Goal: Book appointment/travel/reservation

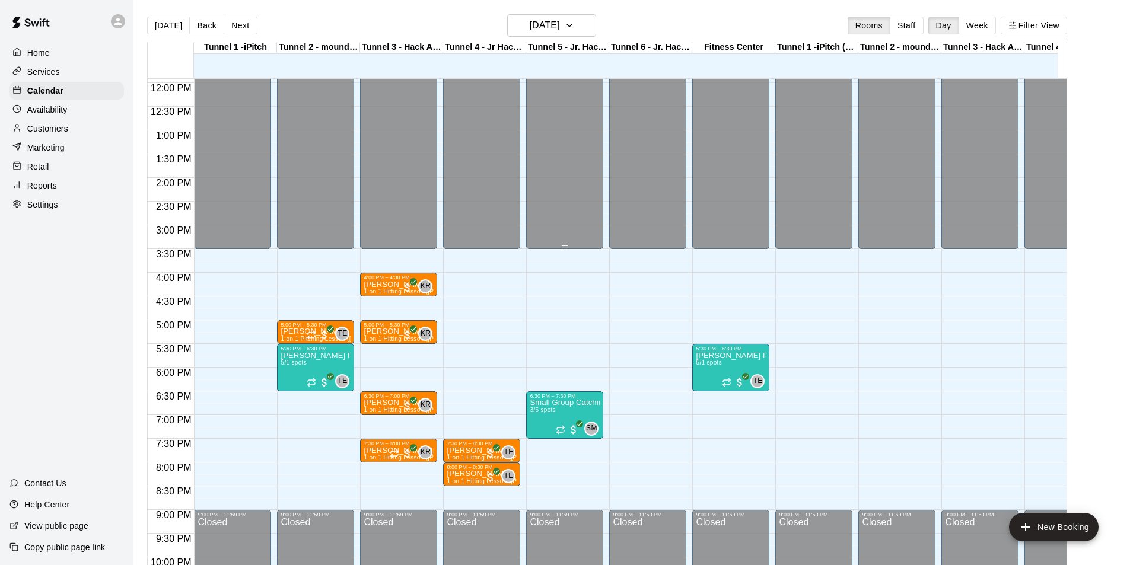
scroll to position [597, 0]
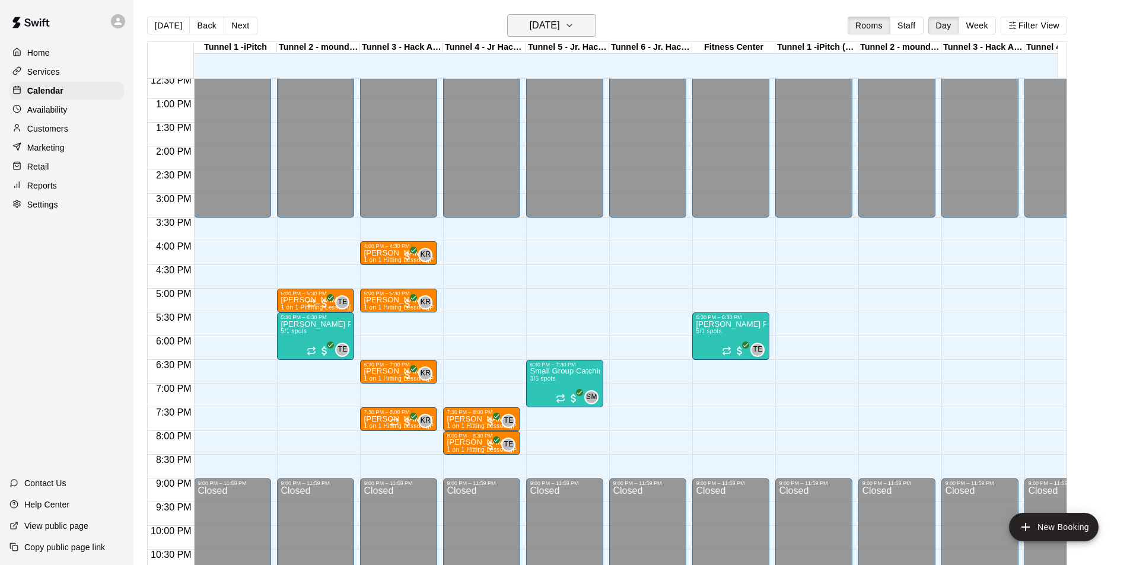
click at [548, 18] on h6 "[DATE]" at bounding box center [545, 25] width 30 height 17
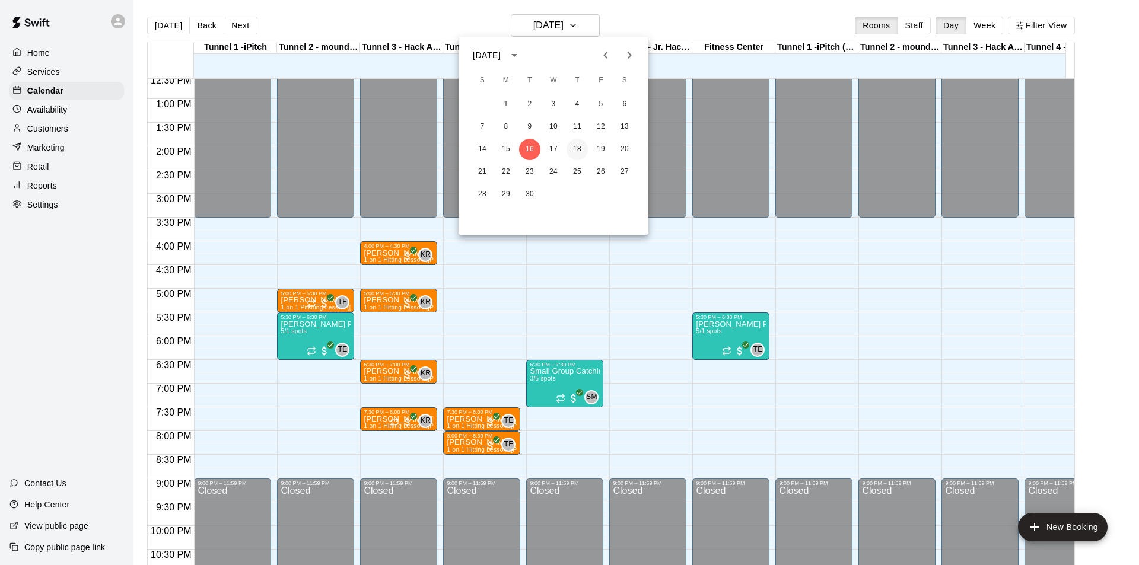
click at [576, 148] on button "18" at bounding box center [576, 149] width 21 height 21
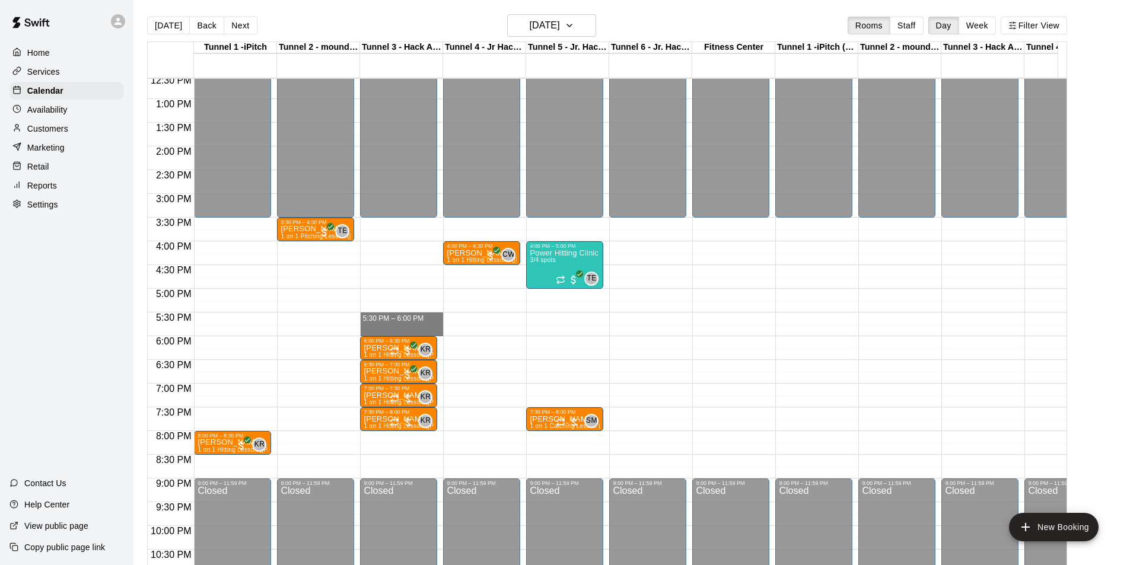
drag, startPoint x: 366, startPoint y: 318, endPoint x: 368, endPoint y: 332, distance: 14.4
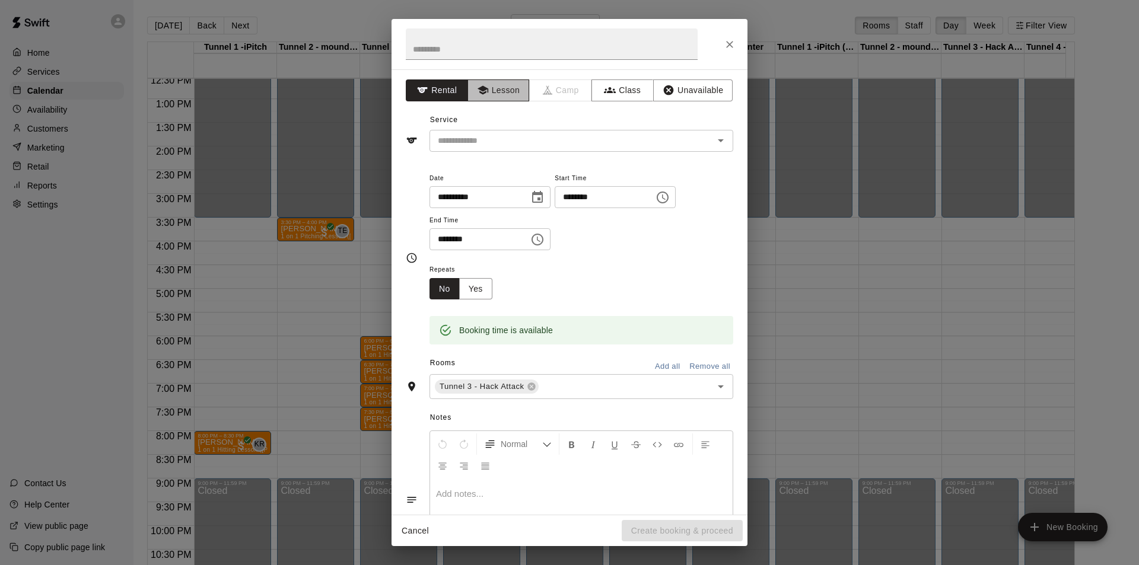
click at [502, 93] on button "Lesson" at bounding box center [498, 90] width 62 height 22
click at [509, 137] on input "text" at bounding box center [564, 140] width 262 height 15
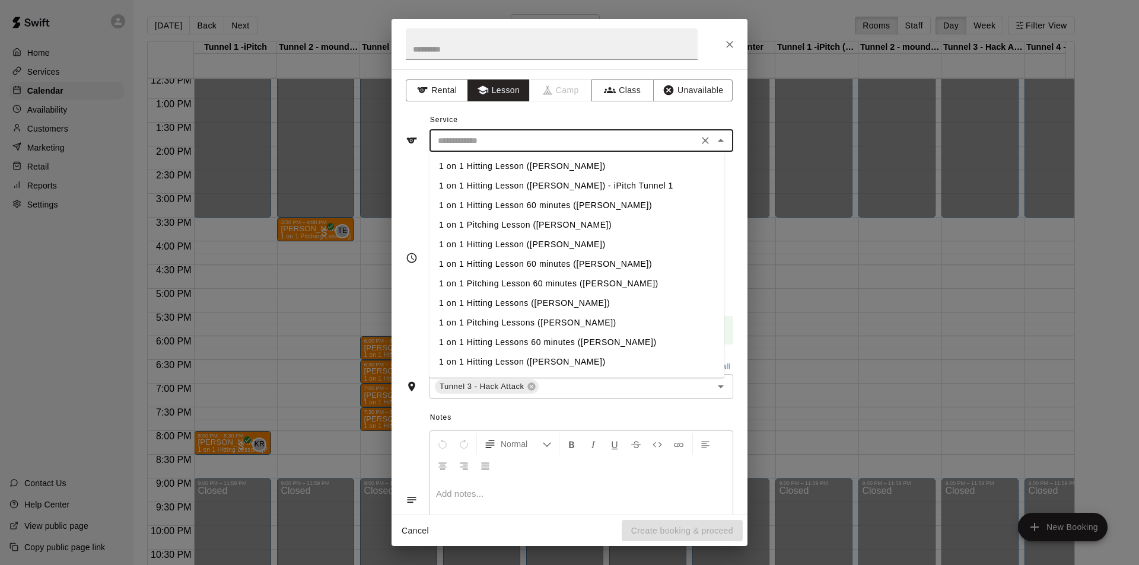
click at [507, 167] on li "1 on 1 Hitting Lesson ([PERSON_NAME])" at bounding box center [576, 167] width 295 height 20
type input "**********"
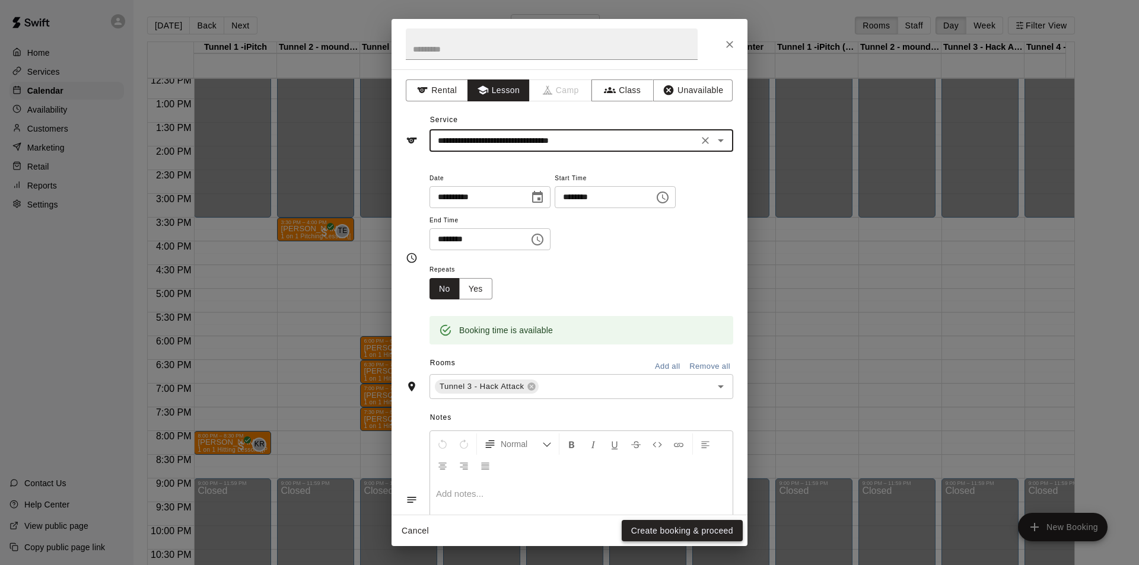
click at [686, 530] on button "Create booking & proceed" at bounding box center [682, 531] width 121 height 22
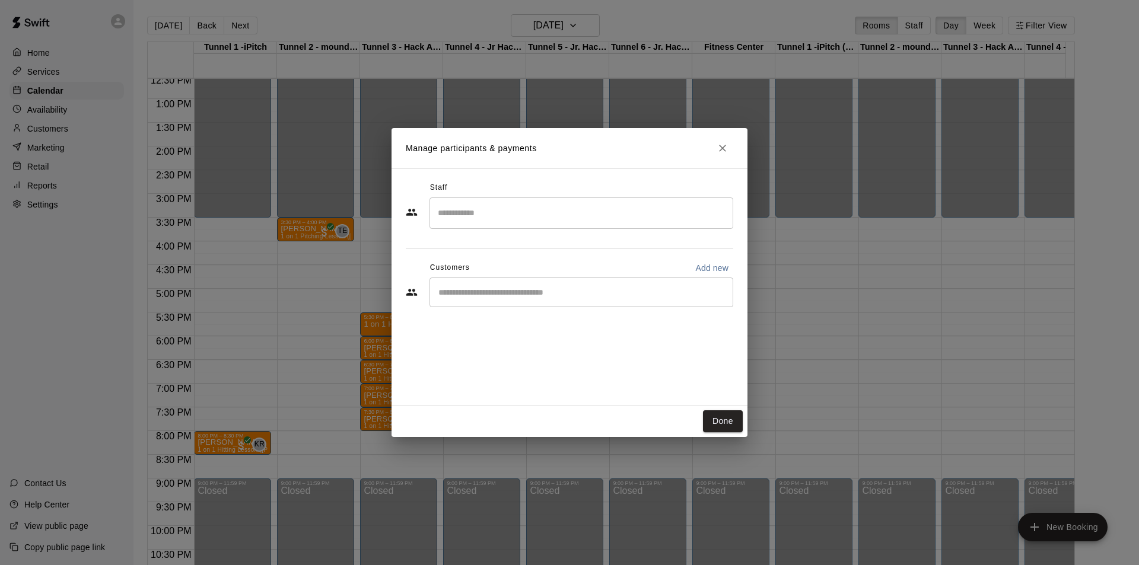
click at [473, 211] on input "Search staff" at bounding box center [581, 213] width 293 height 21
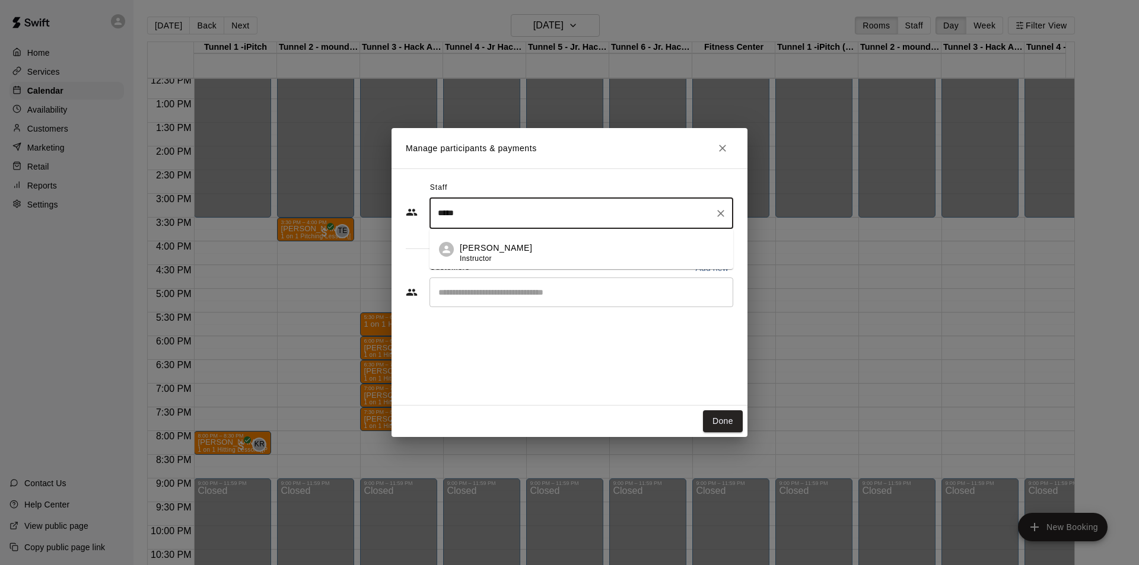
click at [490, 263] on div "[PERSON_NAME] Instructor" at bounding box center [496, 253] width 72 height 23
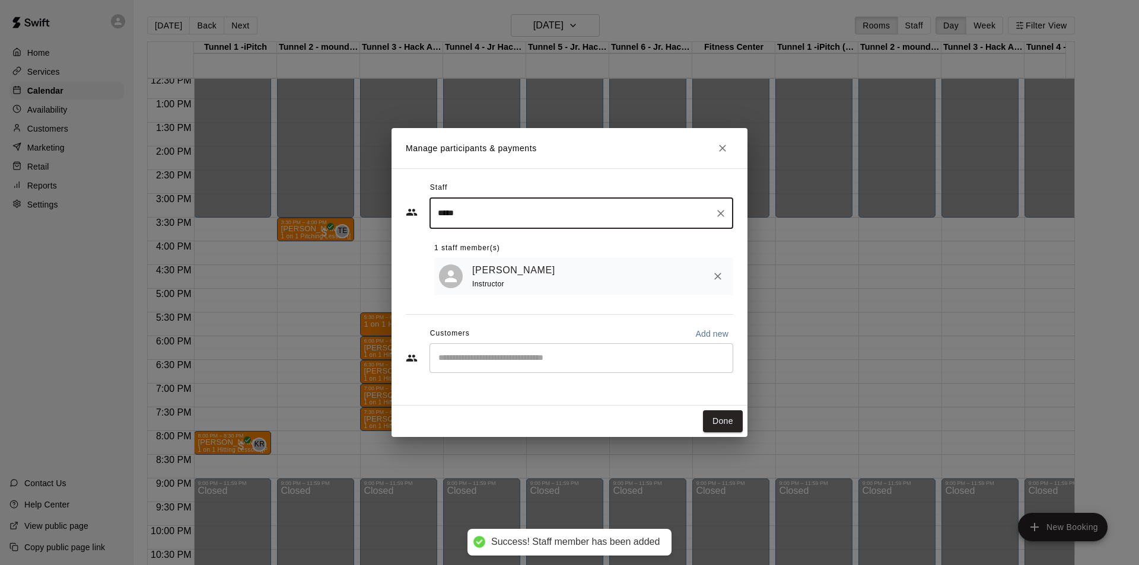
type input "*****"
click at [473, 364] on input "Start typing to search customers..." at bounding box center [581, 358] width 293 height 12
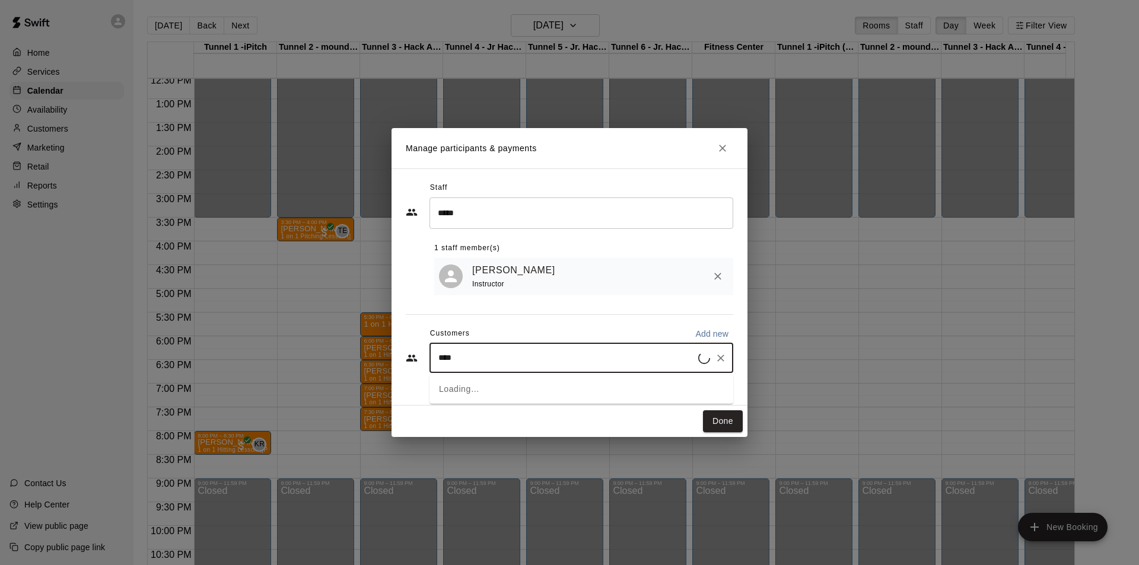
type input "*****"
click at [484, 399] on span "[DOMAIN_NAME][EMAIL_ADDRESS][DOMAIN_NAME]" at bounding box center [556, 400] width 187 height 8
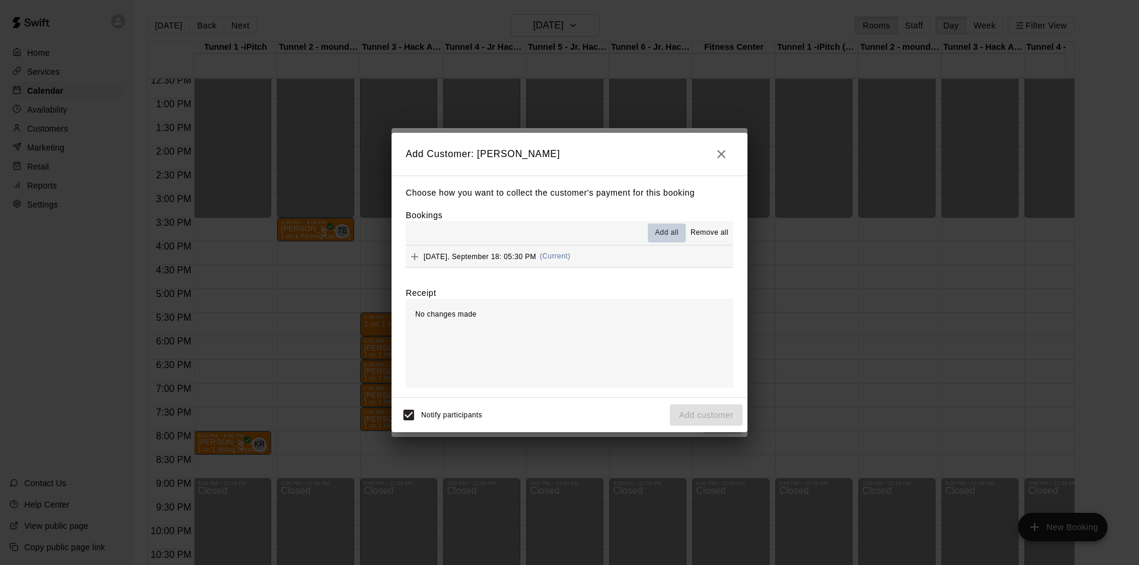
click at [668, 235] on span "Add all" at bounding box center [667, 233] width 24 height 12
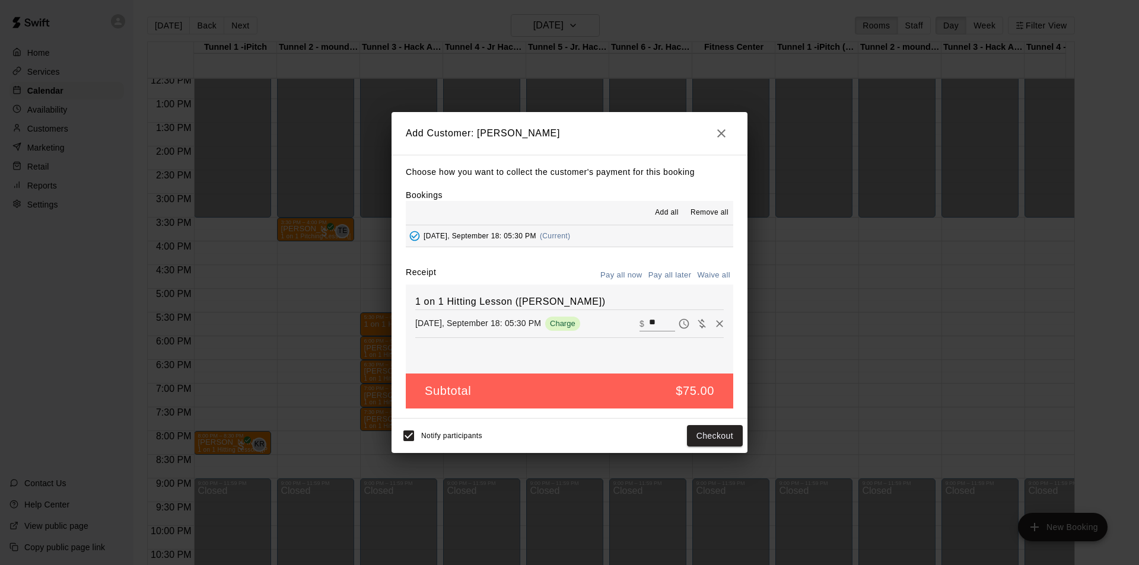
click at [709, 275] on button "Waive all" at bounding box center [713, 275] width 39 height 18
type input "*"
click at [724, 441] on button "Add customer" at bounding box center [706, 436] width 73 height 22
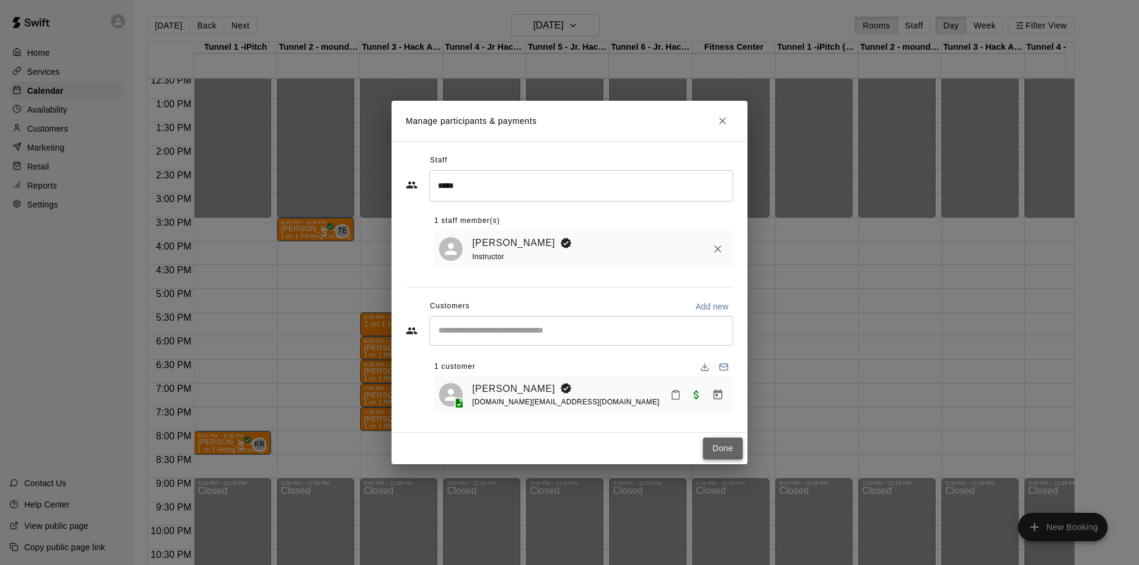
click at [741, 450] on button "Done" at bounding box center [723, 449] width 40 height 22
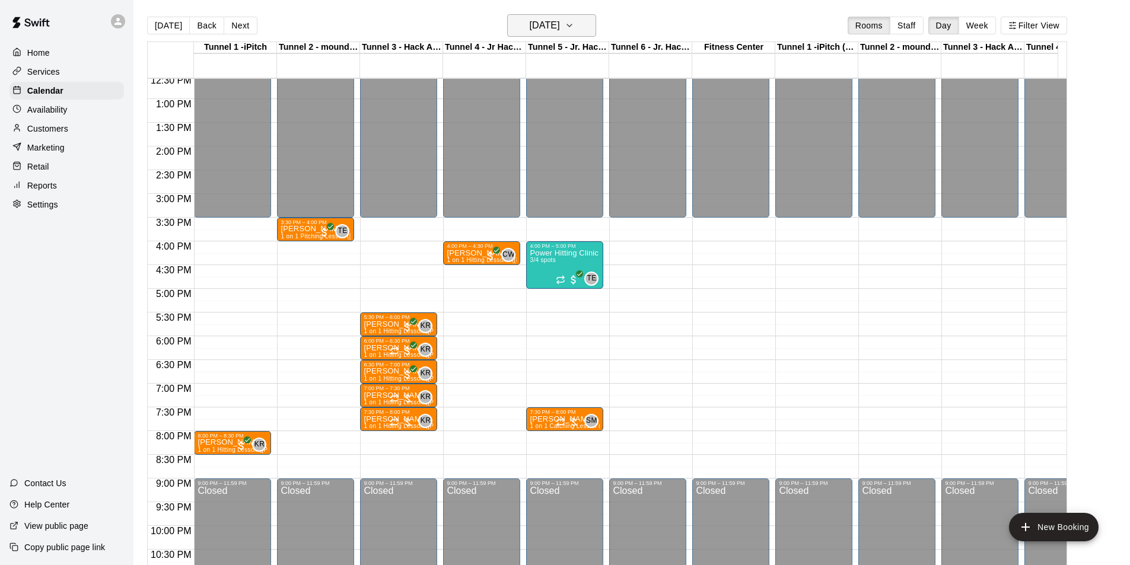
drag, startPoint x: 556, startPoint y: 39, endPoint x: 559, endPoint y: 15, distance: 23.4
click at [557, 28] on div "[DATE] Back [DATE][DATE] Rooms Staff Day Week Filter View" at bounding box center [607, 27] width 920 height 27
click at [565, 14] on button "[DATE]" at bounding box center [551, 25] width 89 height 23
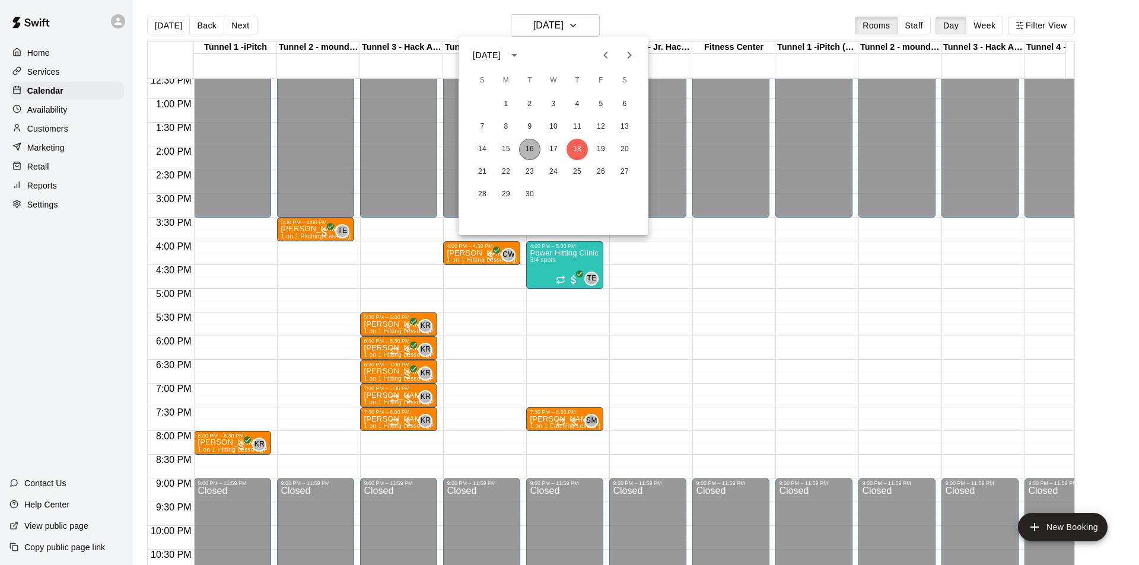
click at [530, 147] on button "16" at bounding box center [529, 149] width 21 height 21
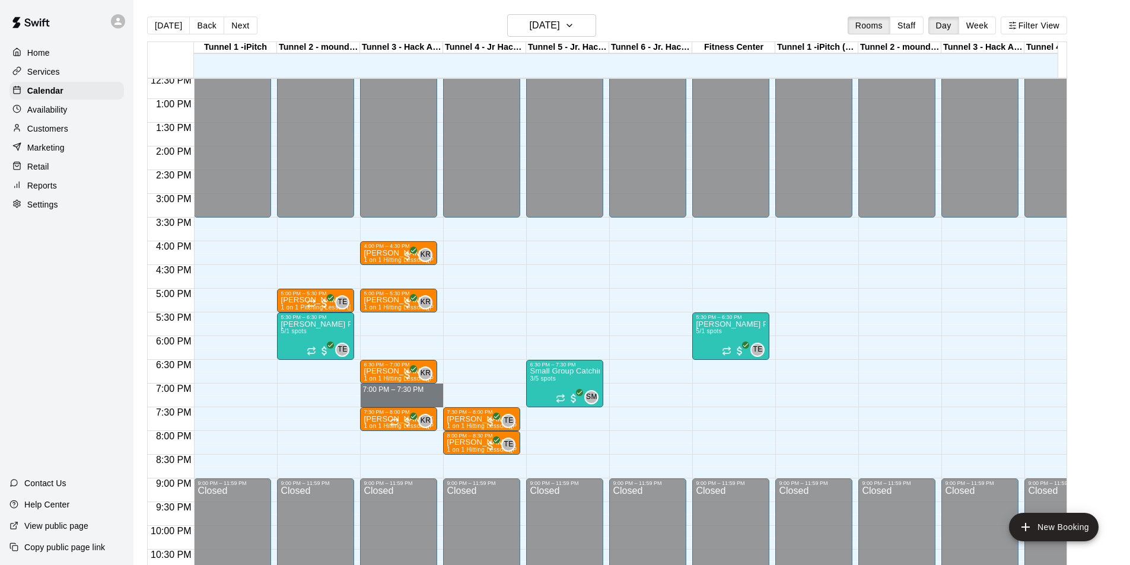
drag, startPoint x: 381, startPoint y: 388, endPoint x: 388, endPoint y: 405, distance: 17.8
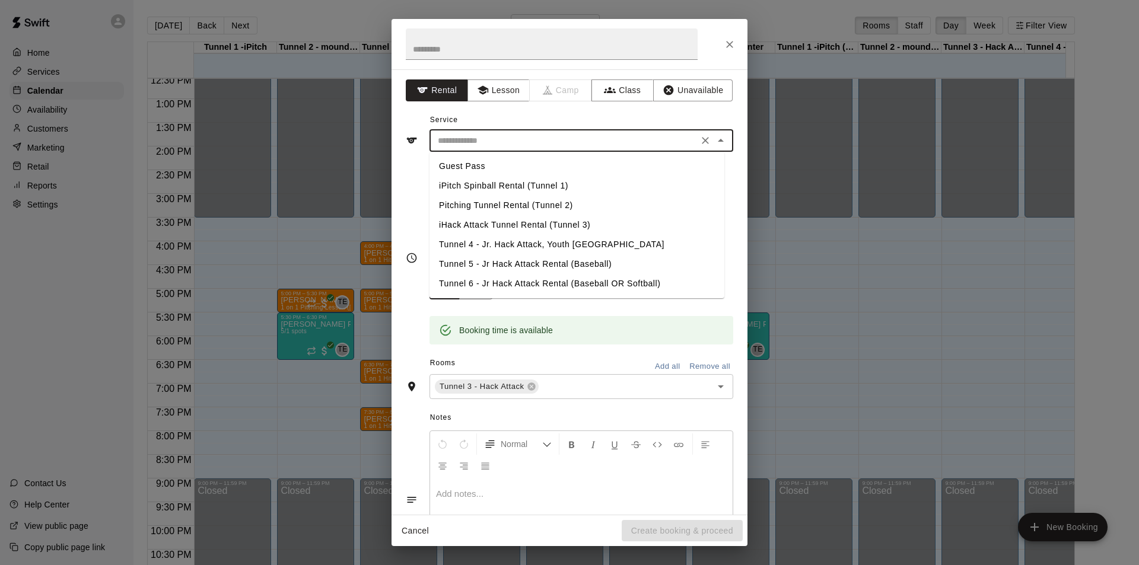
click at [532, 136] on input "text" at bounding box center [564, 140] width 262 height 15
click at [513, 88] on button "Lesson" at bounding box center [498, 90] width 62 height 22
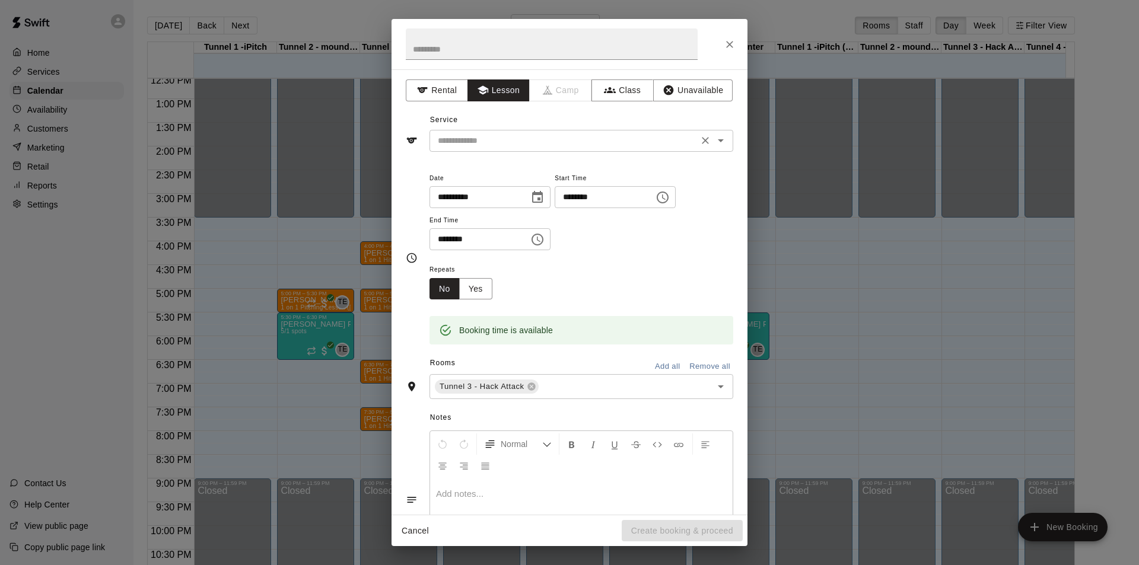
click at [531, 142] on input "text" at bounding box center [564, 140] width 262 height 15
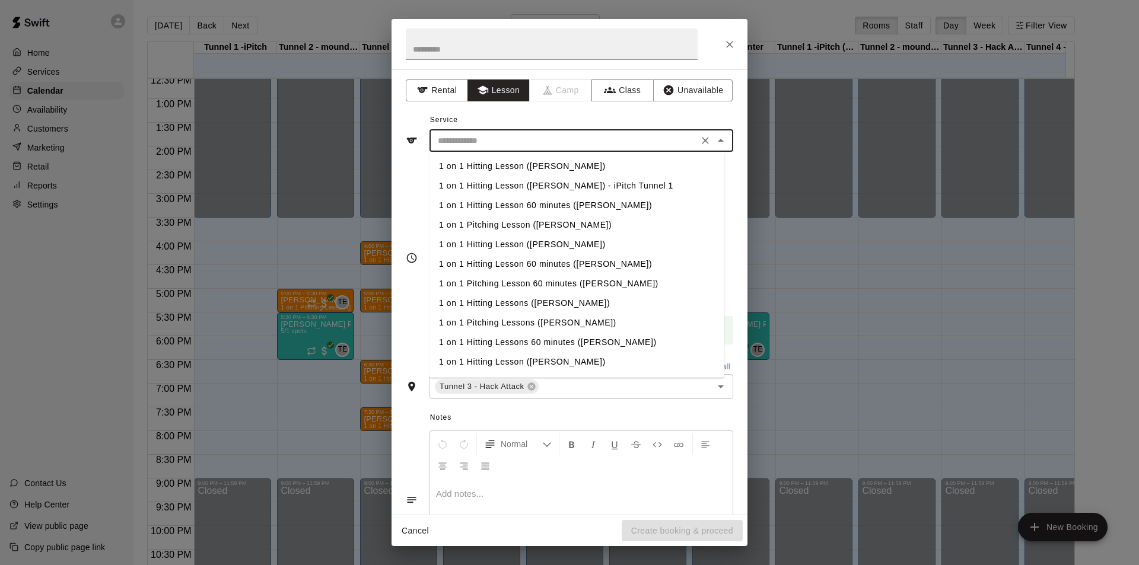
click at [536, 168] on li "1 on 1 Hitting Lesson ([PERSON_NAME])" at bounding box center [576, 167] width 295 height 20
type input "**********"
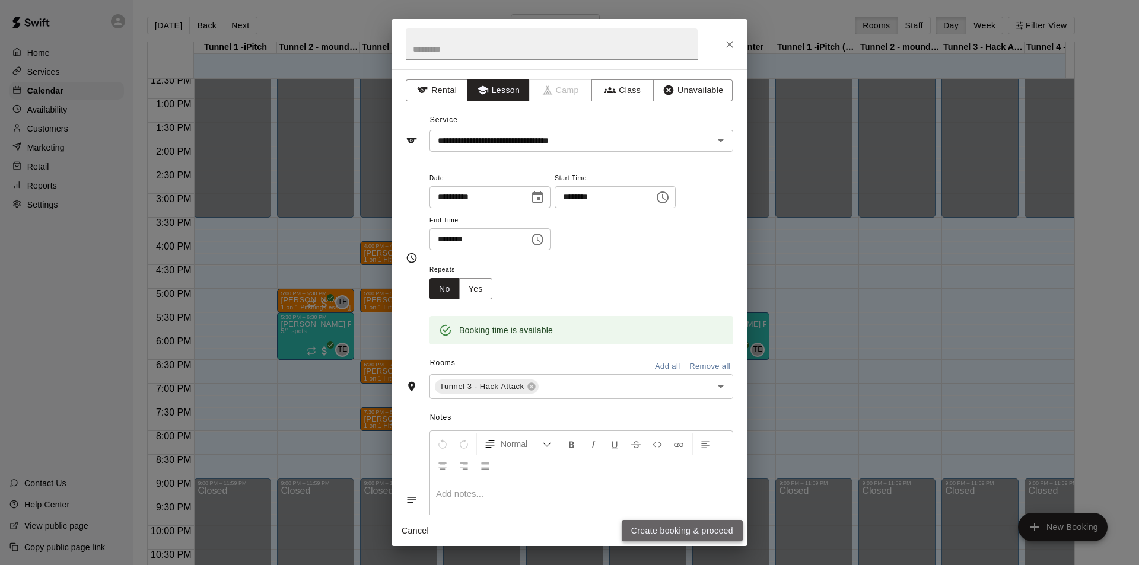
click at [673, 537] on button "Create booking & proceed" at bounding box center [682, 531] width 121 height 22
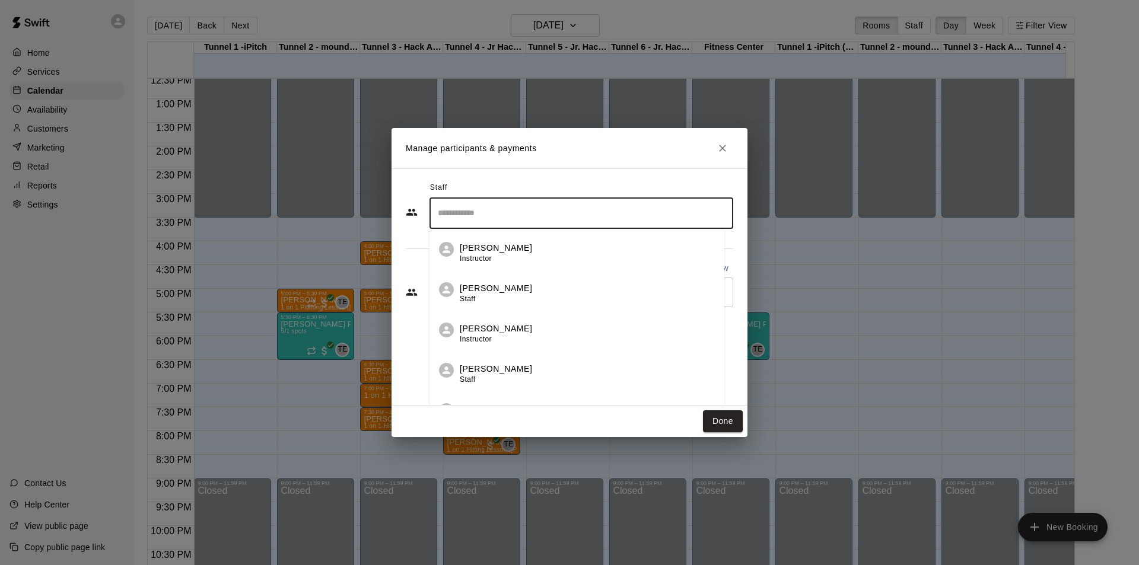
click at [480, 209] on input "Search staff" at bounding box center [581, 213] width 293 height 21
click at [493, 259] on div "[PERSON_NAME] Instructor" at bounding box center [496, 253] width 72 height 23
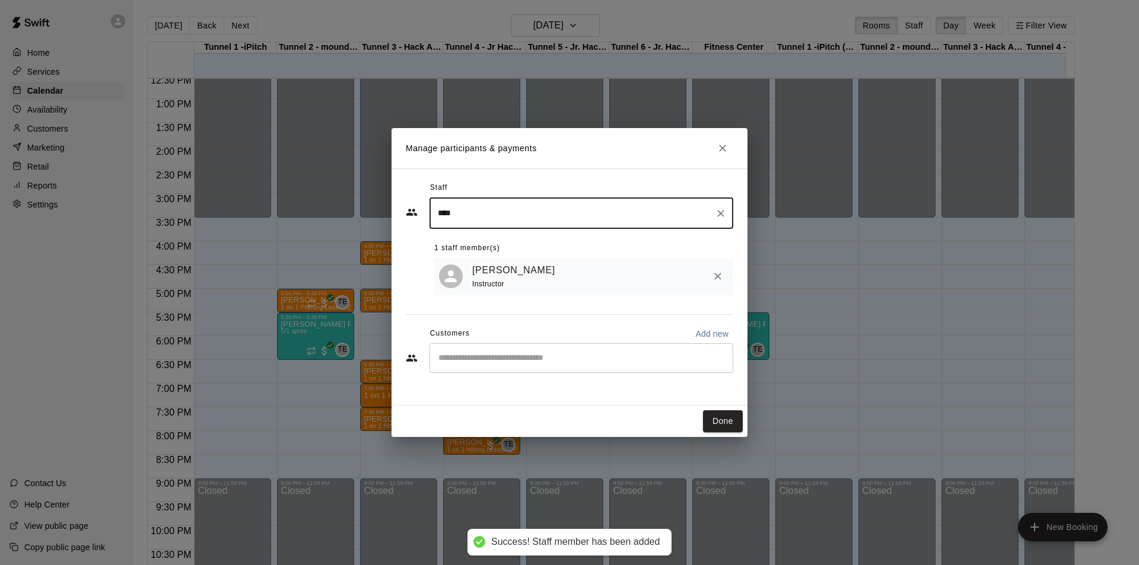
type input "****"
click at [493, 356] on input "Start typing to search customers..." at bounding box center [581, 358] width 293 height 12
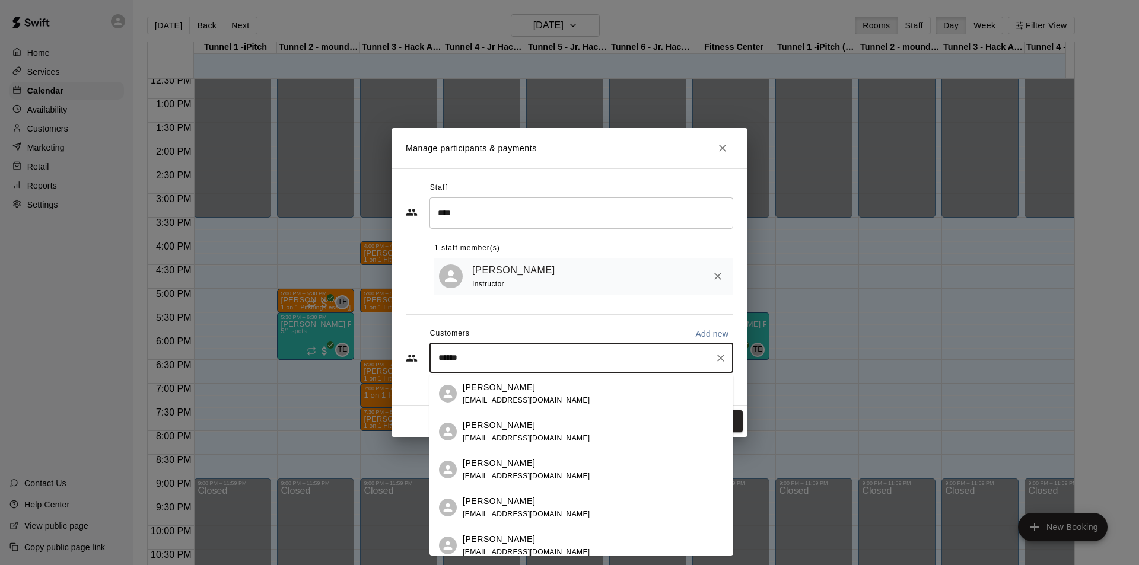
type input "*******"
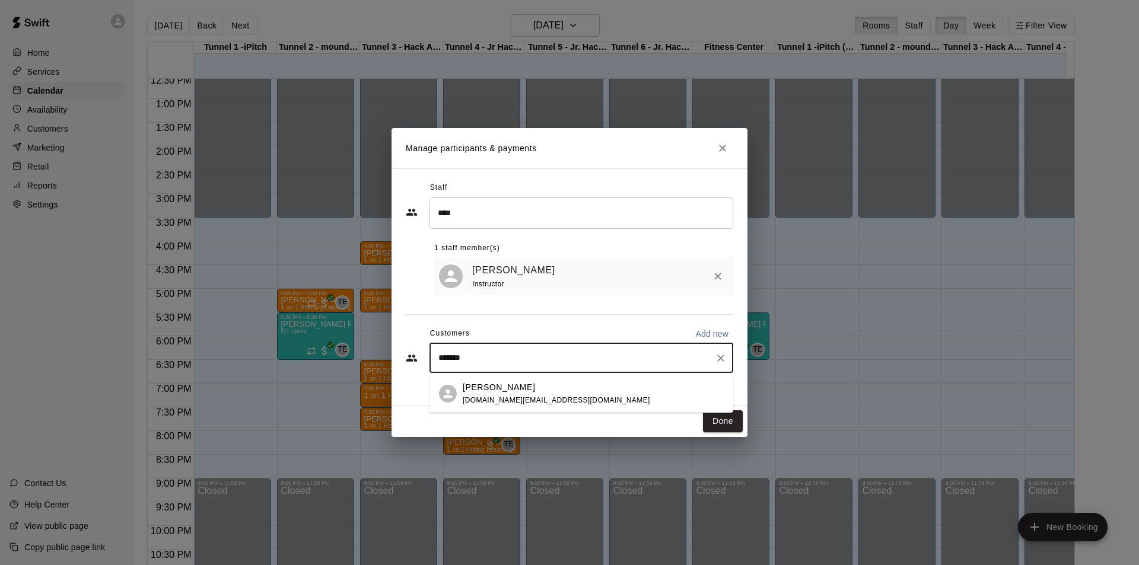
click at [509, 396] on span "[DOMAIN_NAME][EMAIL_ADDRESS][DOMAIN_NAME]" at bounding box center [556, 400] width 187 height 8
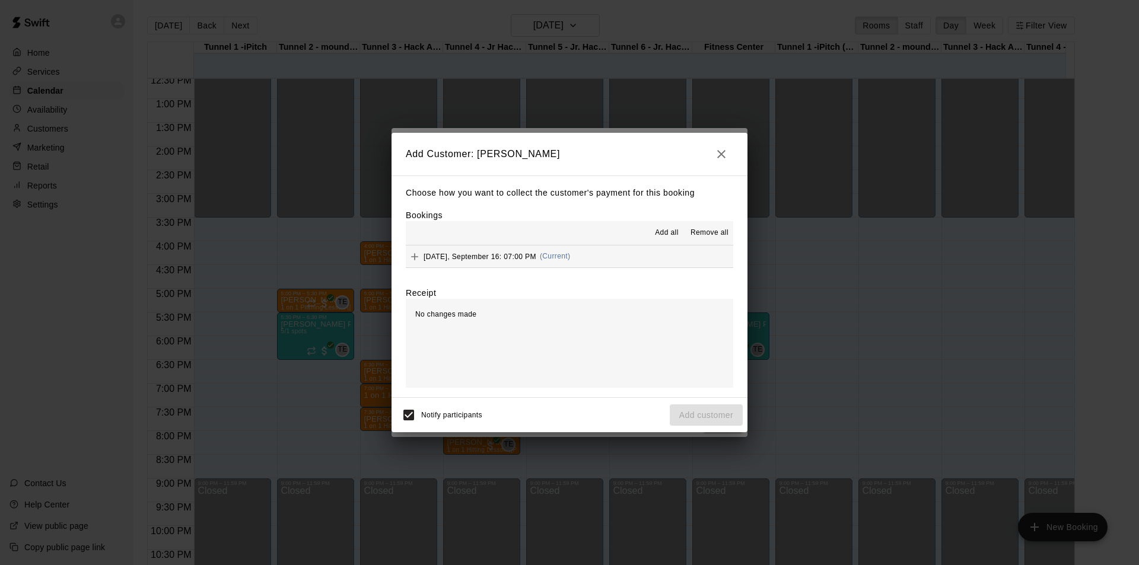
click at [670, 237] on span "Add all" at bounding box center [667, 233] width 24 height 12
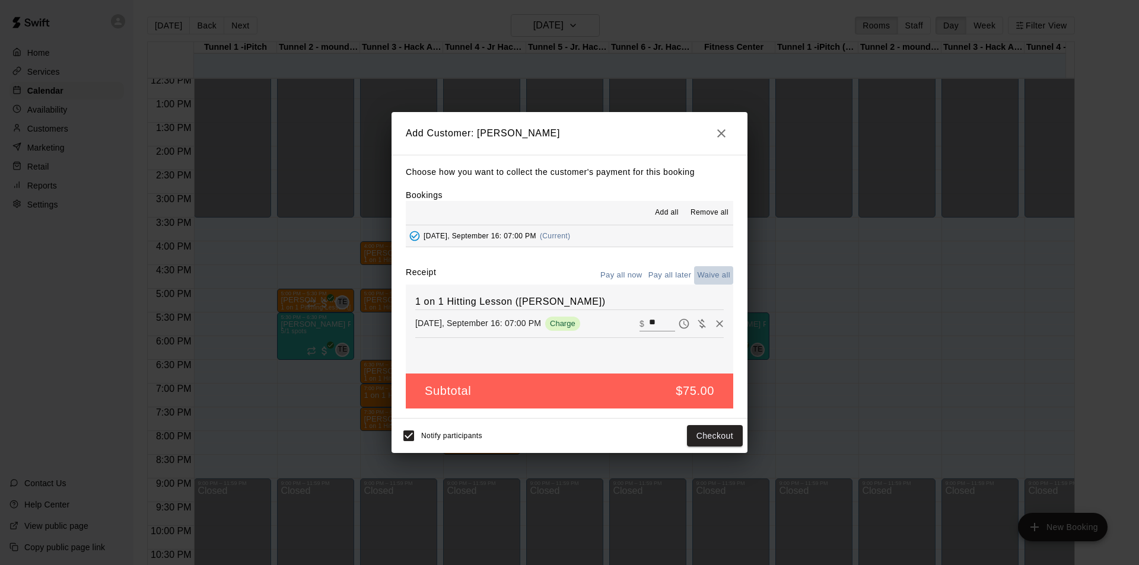
click at [715, 279] on button "Waive all" at bounding box center [713, 275] width 39 height 18
type input "*"
click at [722, 434] on button "Add customer" at bounding box center [706, 436] width 73 height 22
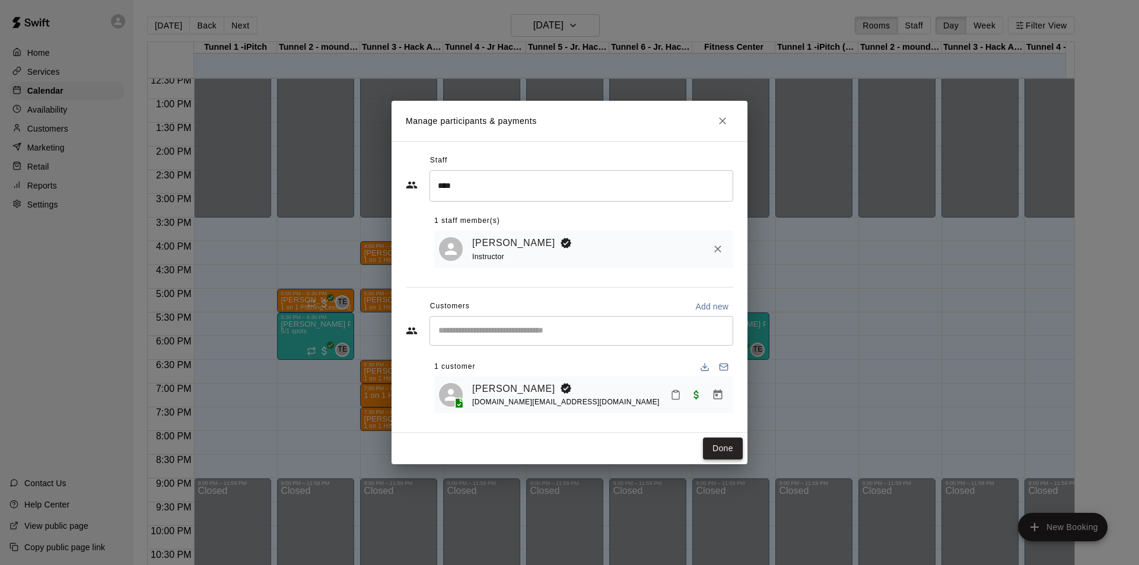
click at [712, 449] on button "Done" at bounding box center [723, 449] width 40 height 22
